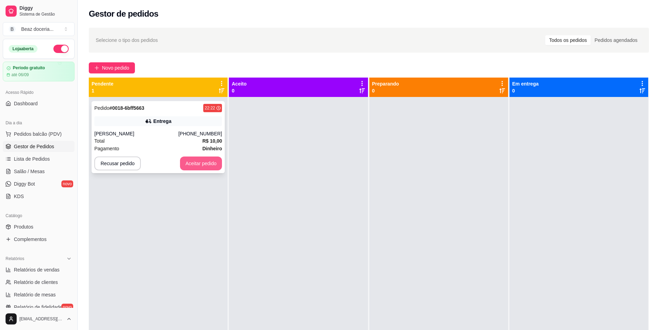
click at [202, 161] on button "Aceitar pedido" at bounding box center [201, 164] width 42 height 14
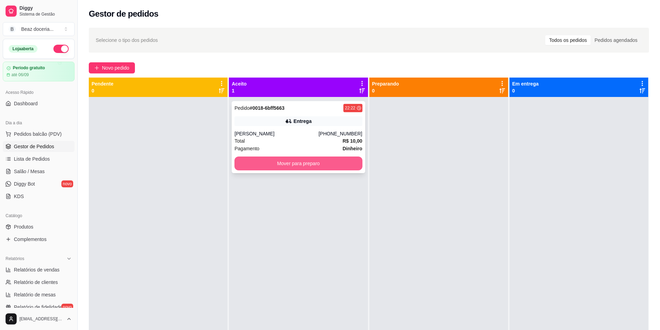
click at [306, 164] on button "Mover para preparo" at bounding box center [298, 164] width 128 height 14
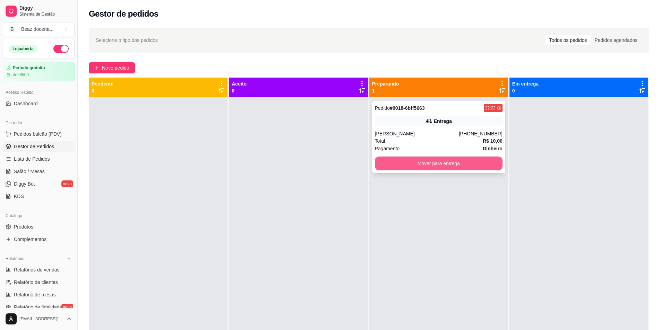
click at [427, 165] on button "Mover para entrega" at bounding box center [439, 164] width 128 height 14
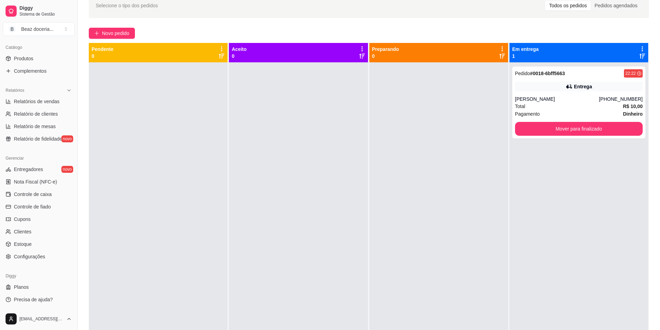
scroll to position [81, 0]
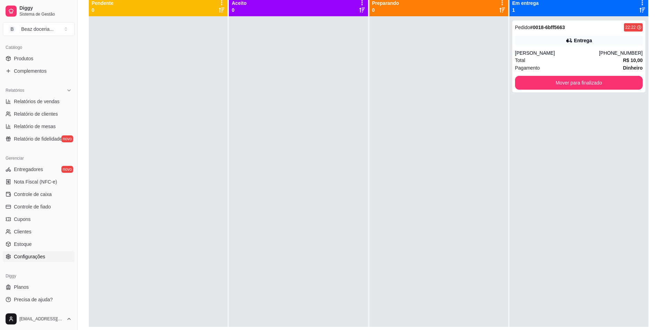
click at [53, 256] on link "Configurações" at bounding box center [39, 256] width 72 height 11
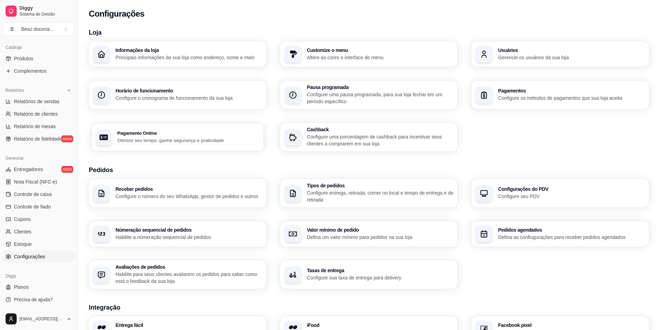
click at [180, 137] on p "Otimize seu tempo, ganhe segurança e praticidade" at bounding box center [188, 140] width 142 height 7
select select "4.98"
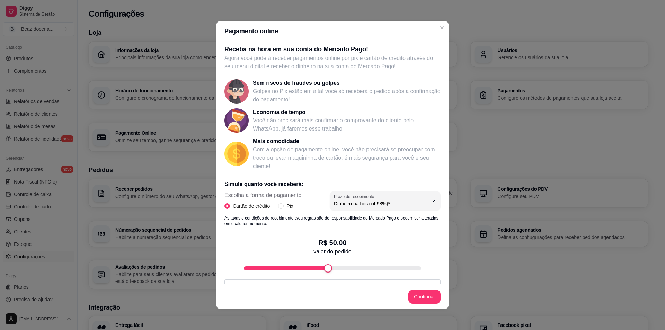
scroll to position [36, 0]
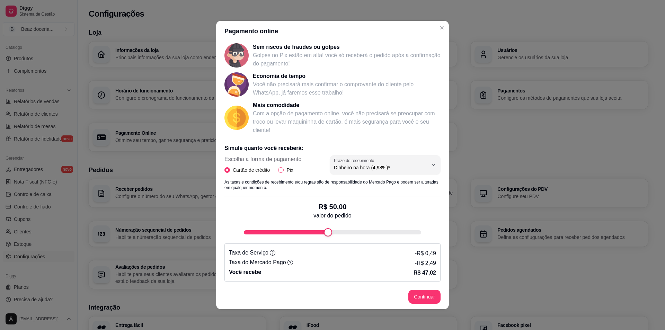
click at [284, 169] on span "Pix" at bounding box center [290, 170] width 12 height 8
click at [282, 169] on input "Pix" at bounding box center [281, 170] width 6 height 6
radio input "true"
radio input "false"
type input "18"
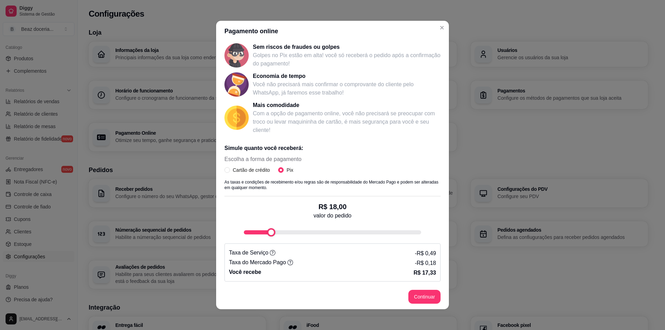
click at [267, 237] on div "fee-calculator" at bounding box center [271, 232] width 8 height 8
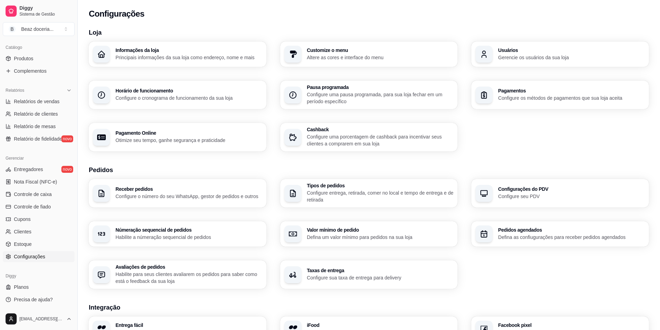
click at [511, 90] on h3 "Pagamentos" at bounding box center [571, 90] width 147 height 5
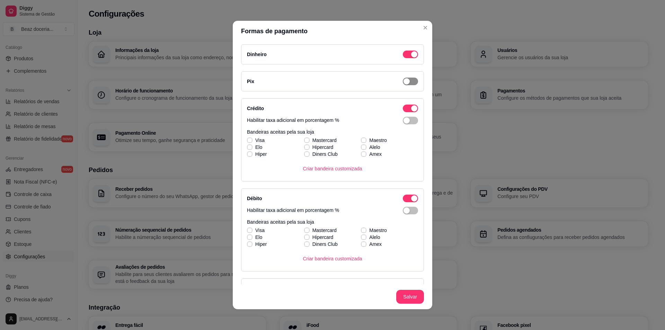
click at [403, 58] on span "button" at bounding box center [410, 55] width 15 height 8
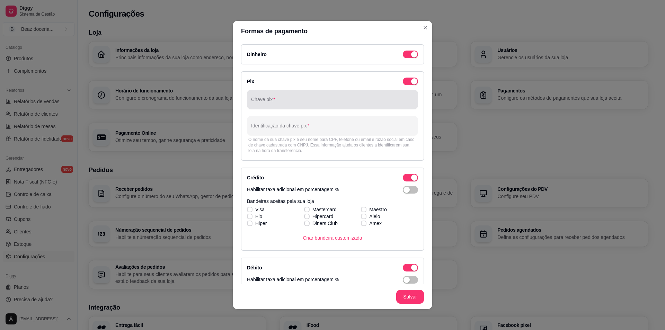
click at [335, 105] on input "Chave pix" at bounding box center [332, 102] width 163 height 7
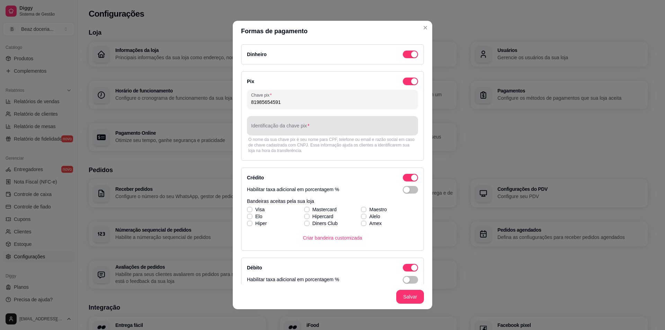
type input "81985654591"
click at [328, 126] on input "Identificação da chave pix" at bounding box center [332, 128] width 163 height 7
type input "pic pay"
click at [404, 189] on div "button" at bounding box center [407, 190] width 6 height 6
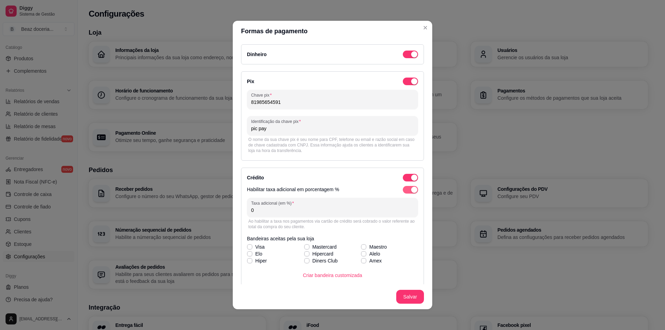
click at [411, 191] on div "button" at bounding box center [414, 190] width 6 height 6
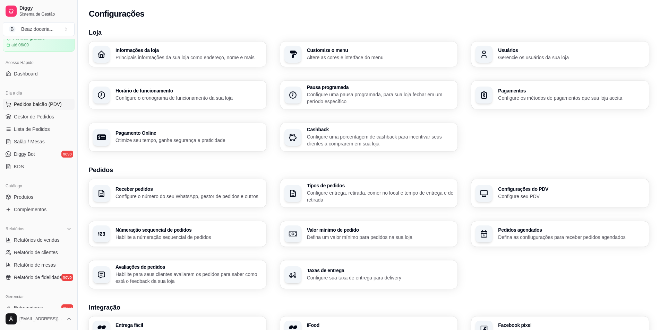
scroll to position [0, 0]
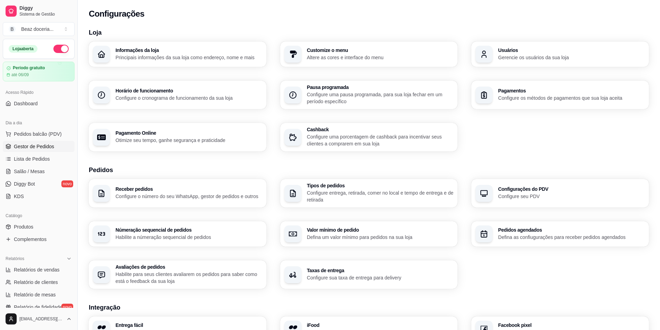
click at [50, 146] on span "Gestor de Pedidos" at bounding box center [34, 146] width 40 height 7
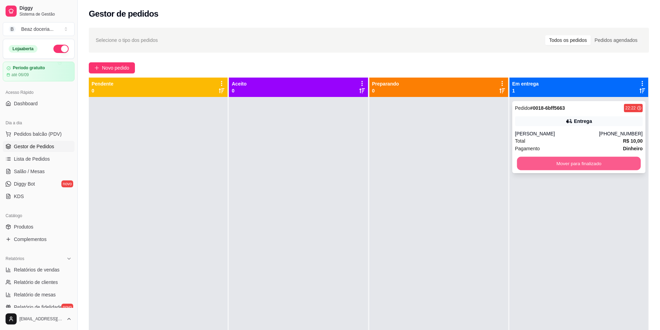
click at [549, 166] on button "Mover para finalizado" at bounding box center [578, 164] width 124 height 14
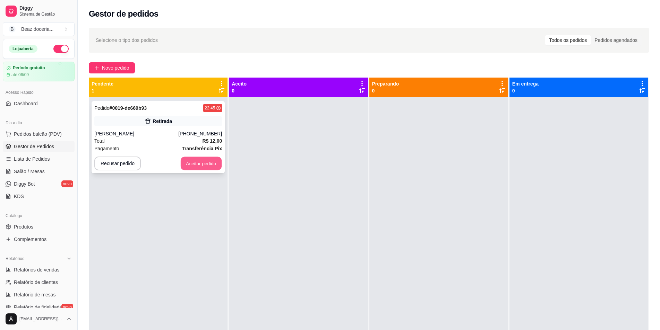
click at [202, 162] on button "Aceitar pedido" at bounding box center [201, 164] width 41 height 14
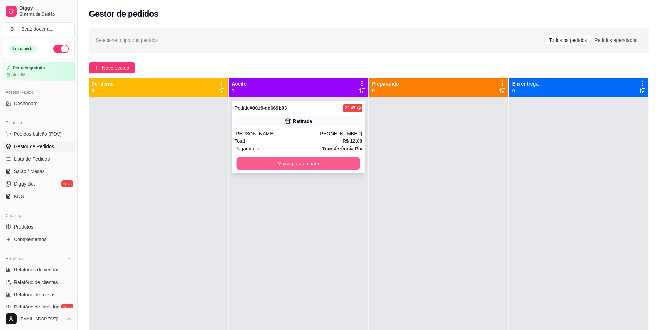
click at [286, 163] on button "Mover para preparo" at bounding box center [298, 164] width 124 height 14
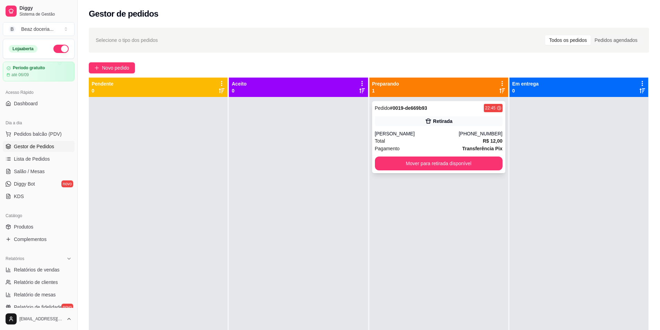
click at [419, 136] on div "[PERSON_NAME]" at bounding box center [417, 133] width 84 height 7
click at [477, 160] on button "Mover para retirada disponível" at bounding box center [439, 164] width 128 height 14
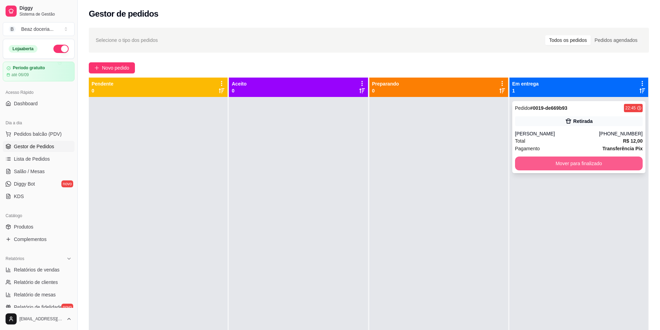
click at [558, 159] on button "Mover para finalizado" at bounding box center [579, 164] width 128 height 14
